Goal: Task Accomplishment & Management: Manage account settings

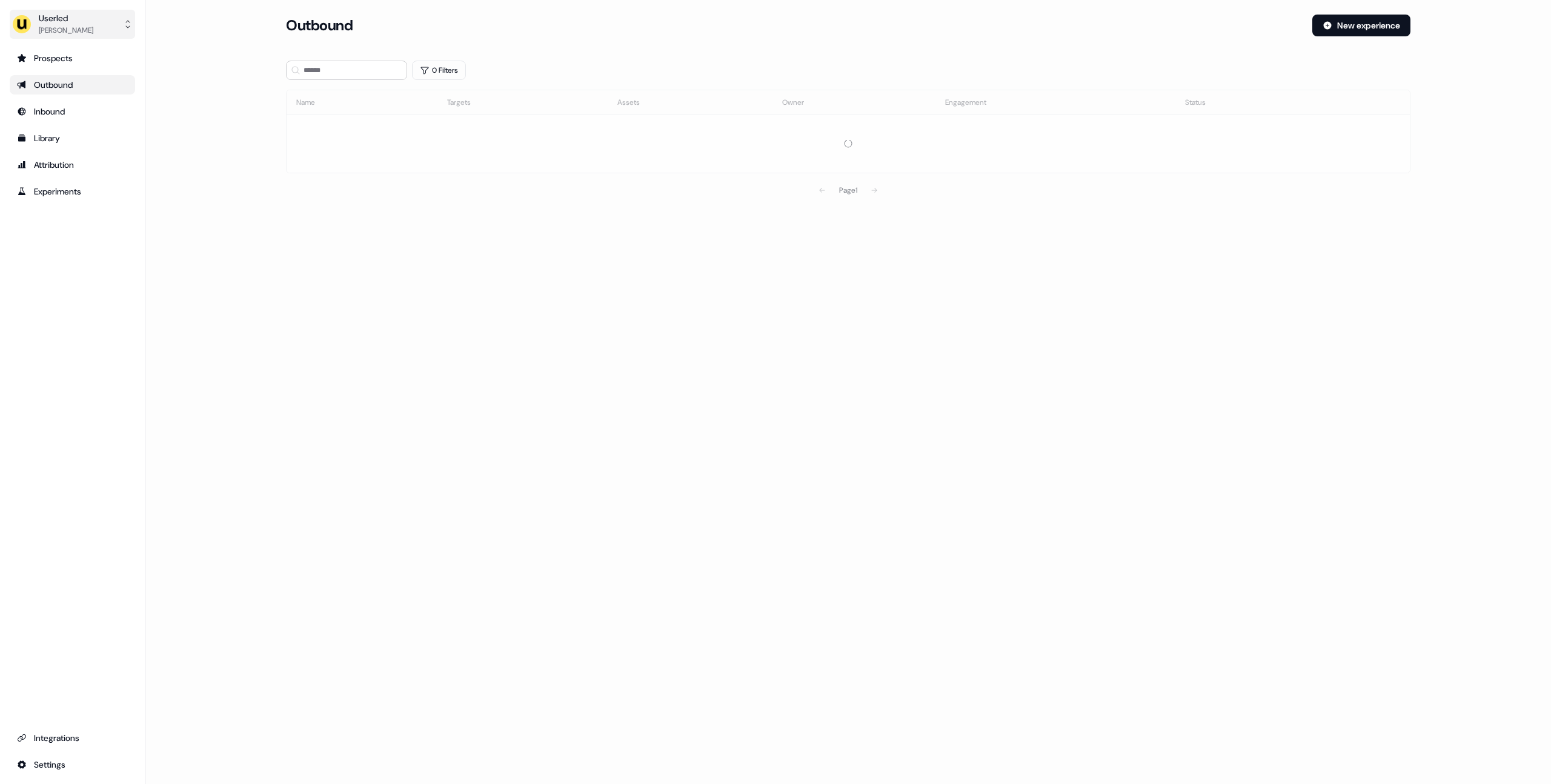
click at [92, 31] on button "Userled [PERSON_NAME]" at bounding box center [72, 23] width 125 height 29
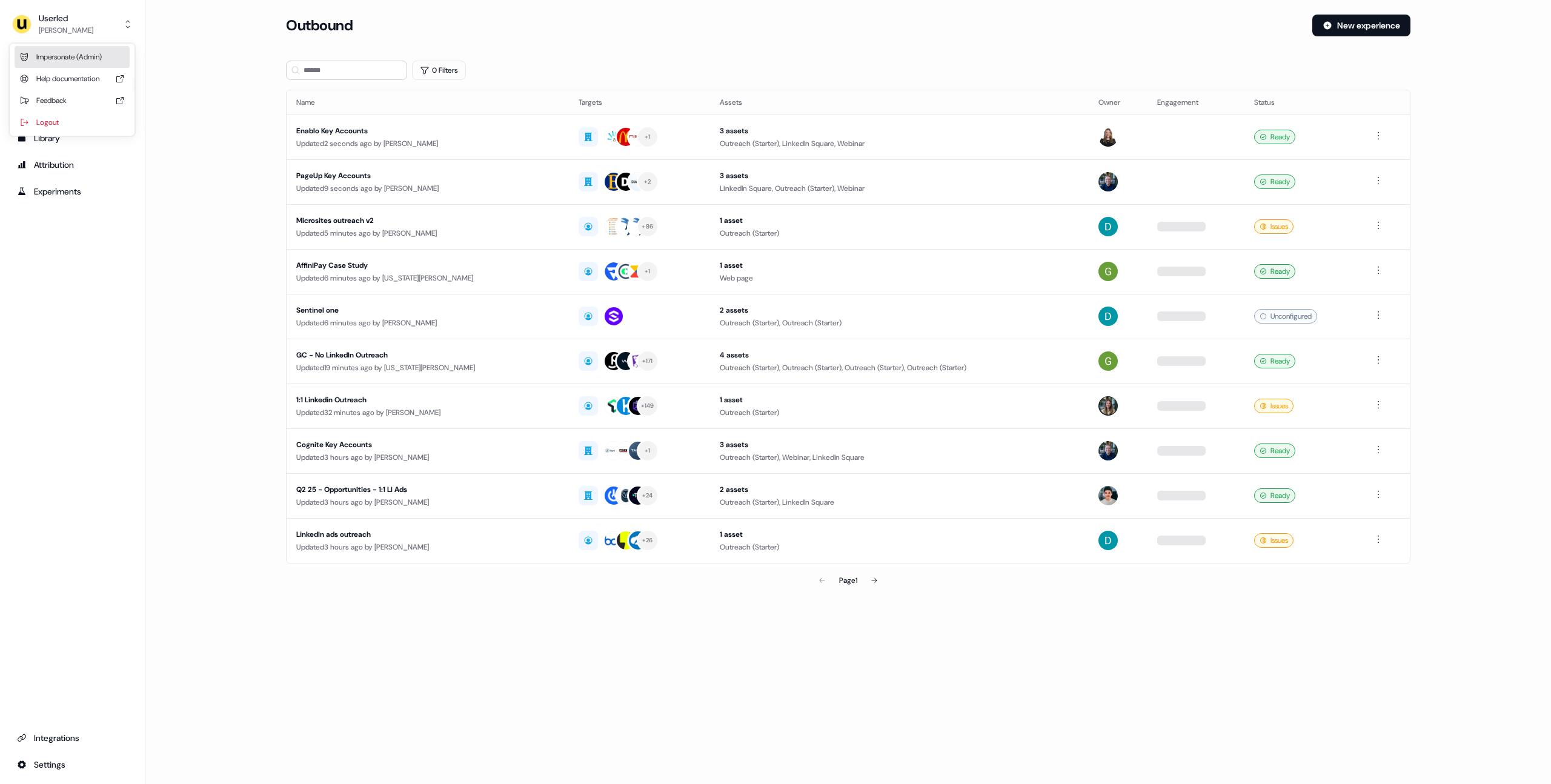
click at [80, 65] on div "Impersonate (Admin)" at bounding box center [72, 56] width 115 height 21
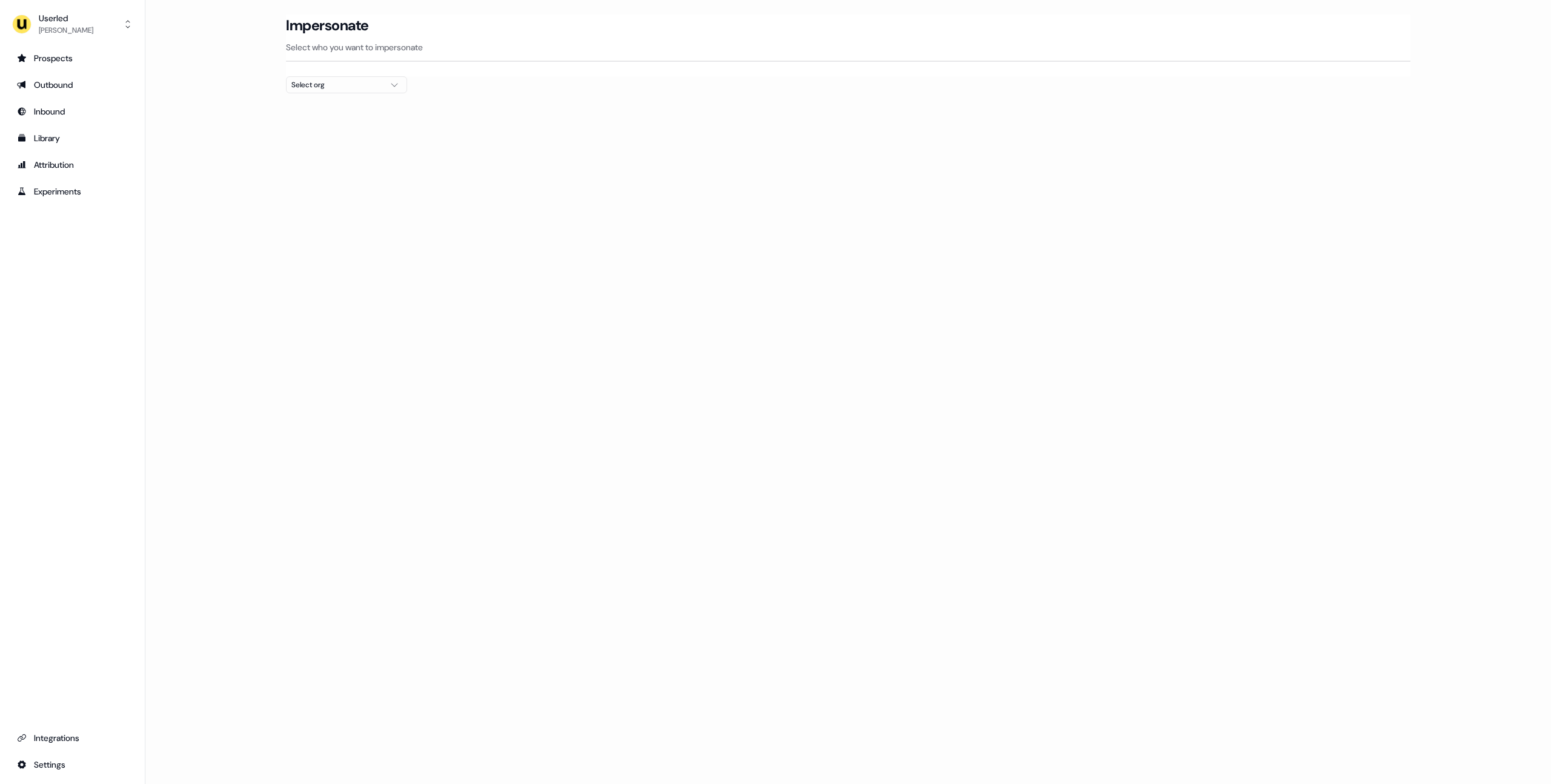
click at [328, 82] on div "Select org" at bounding box center [337, 84] width 91 height 12
type input "*****"
click at [334, 129] on div "ADvendio" at bounding box center [347, 128] width 120 height 20
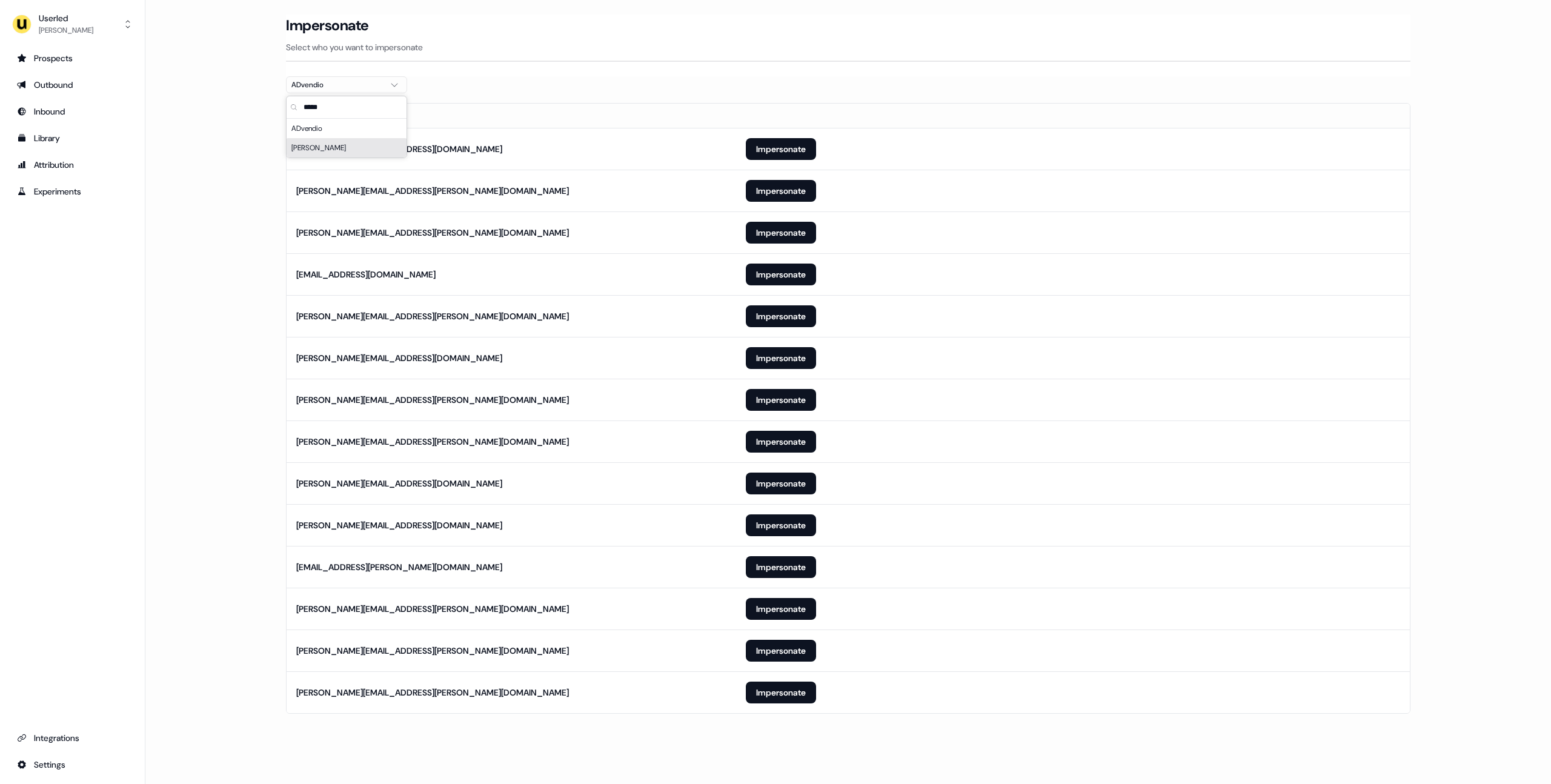
click at [210, 184] on main "Loading... Impersonate Select who you want to impersonate ADvendio Email [PERSO…" at bounding box center [849, 381] width 1406 height 733
click at [761, 639] on button "Impersonate" at bounding box center [781, 649] width 70 height 21
click at [766, 651] on button "Impersonate" at bounding box center [781, 649] width 70 height 21
